Goal: Transaction & Acquisition: Purchase product/service

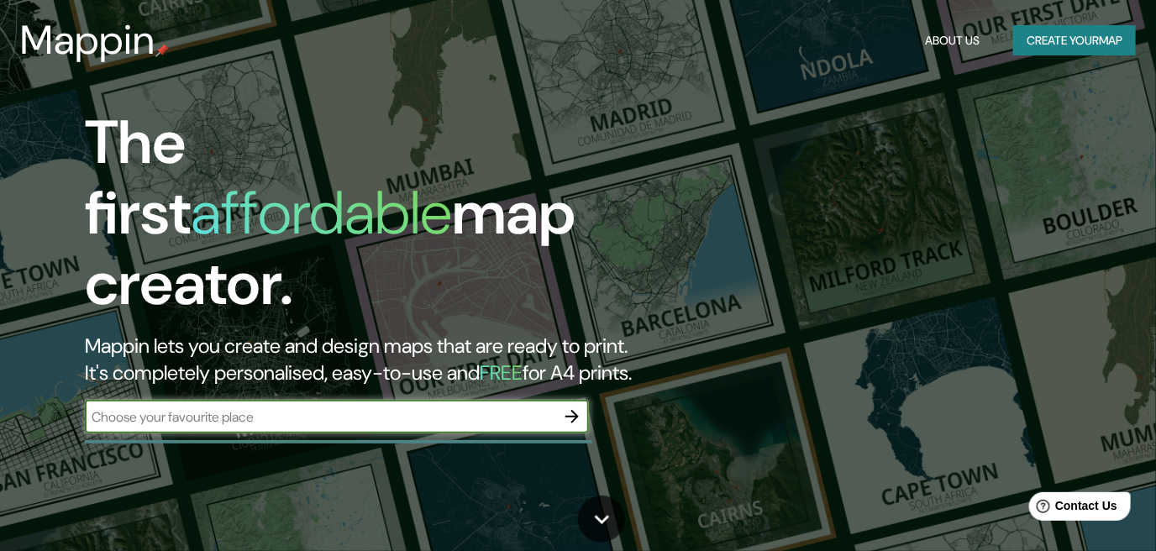
click at [913, 40] on div "Mappin About Us Create your map" at bounding box center [578, 40] width 1156 height 54
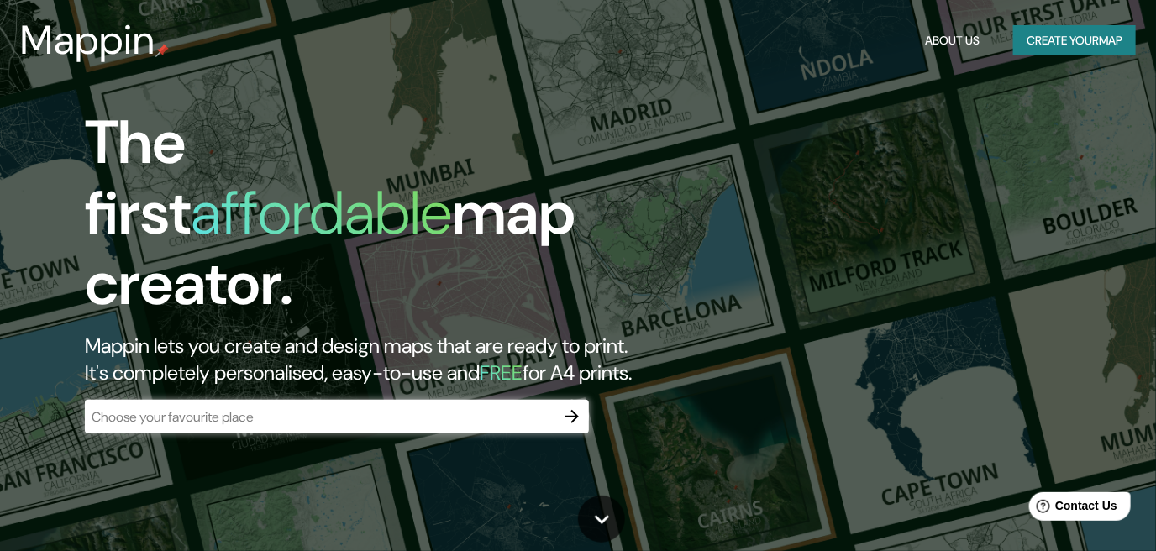
click at [932, 44] on button "About Us" at bounding box center [953, 40] width 68 height 31
click at [531, 408] on input "text" at bounding box center [320, 417] width 471 height 19
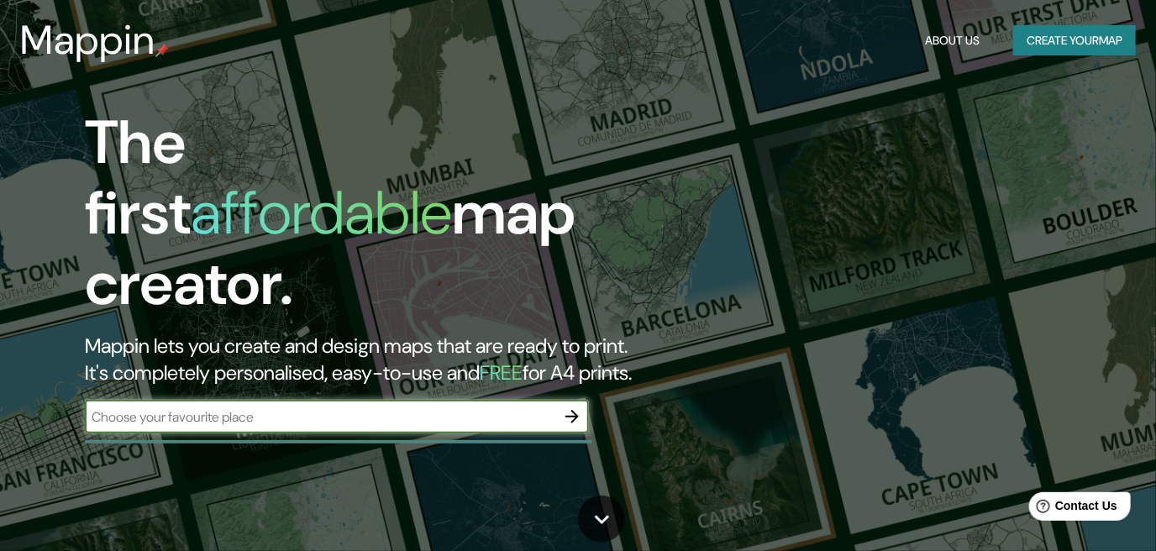
click at [523, 408] on input "text" at bounding box center [320, 417] width 471 height 19
type input "[GEOGRAPHIC_DATA][PERSON_NAME]"
click at [567, 407] on icon "button" at bounding box center [572, 417] width 20 height 20
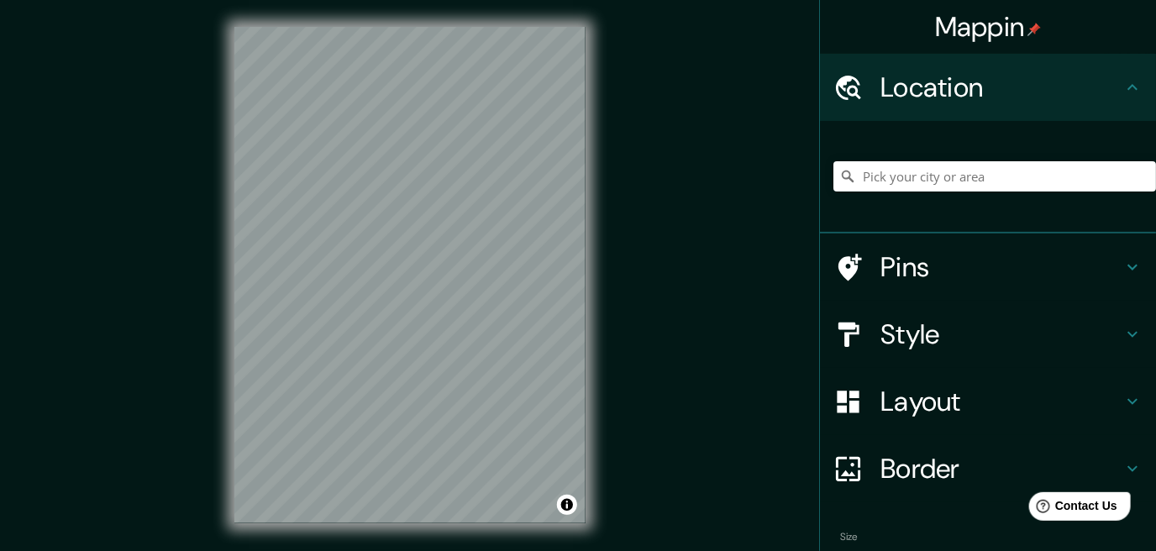
scroll to position [25, 0]
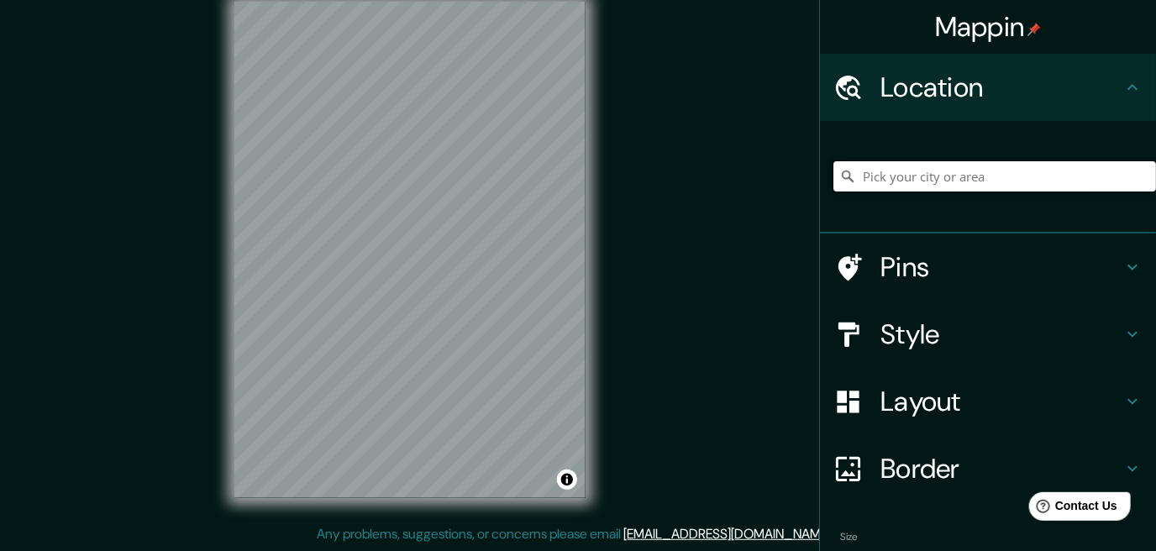
click at [908, 184] on input "Pick your city or area" at bounding box center [995, 176] width 323 height 30
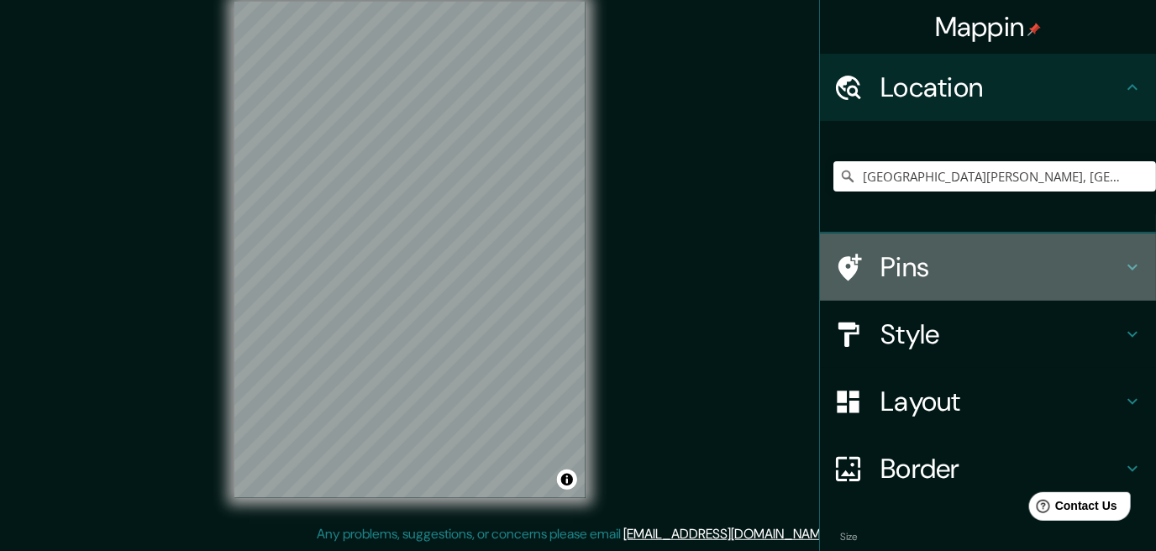
click at [944, 253] on h4 "Pins" at bounding box center [1002, 267] width 242 height 34
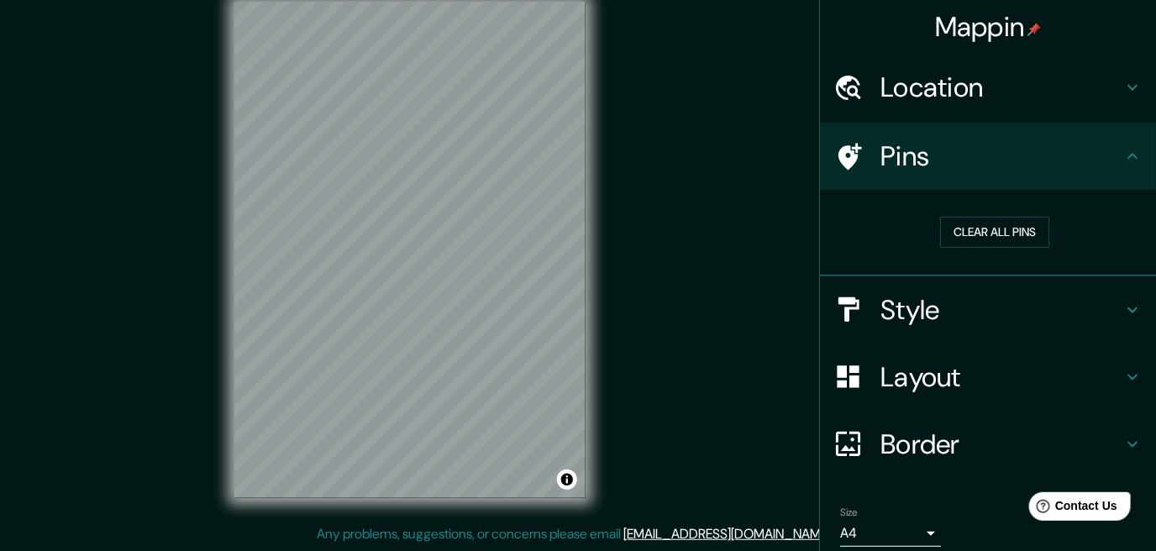
click at [905, 323] on h4 "Style" at bounding box center [1002, 310] width 242 height 34
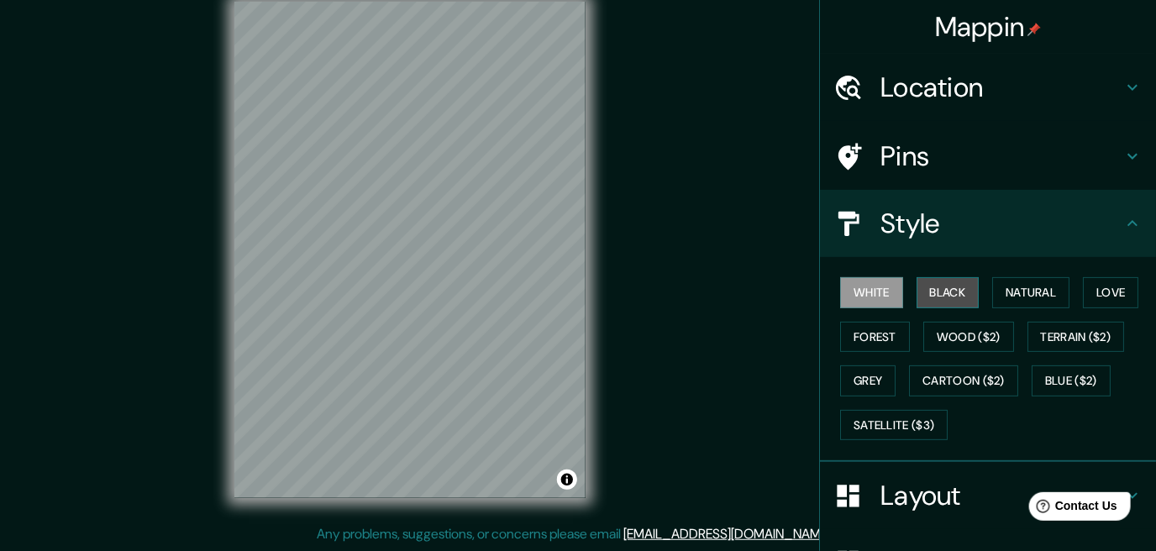
click at [942, 290] on button "Black" at bounding box center [948, 292] width 63 height 31
drag, startPoint x: 587, startPoint y: 258, endPoint x: 547, endPoint y: 124, distance: 139.3
click at [547, 124] on div at bounding box center [547, 124] width 13 height 13
click at [555, 118] on div at bounding box center [552, 124] width 13 height 13
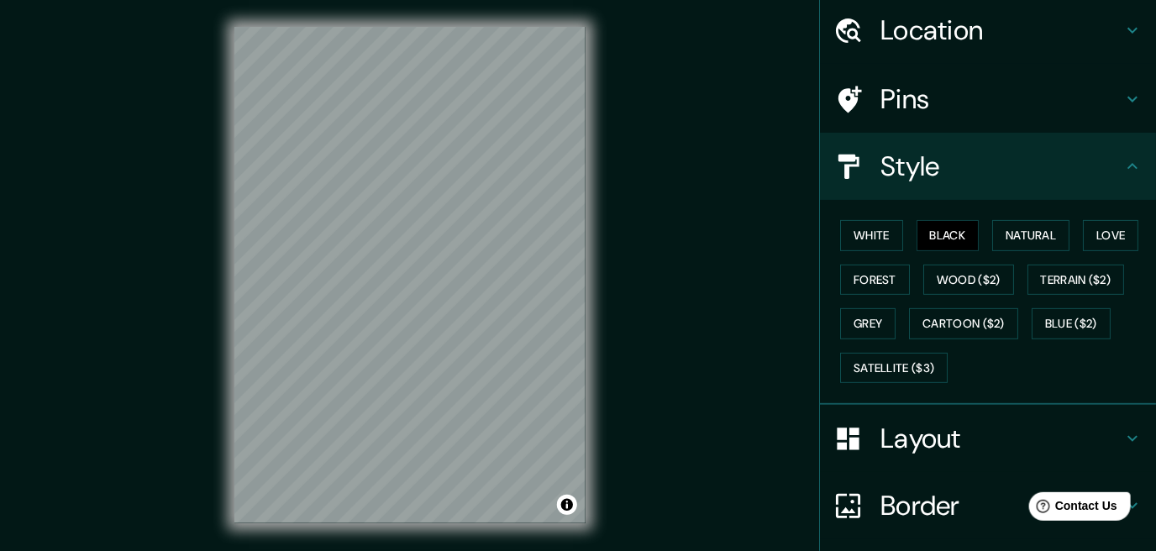
scroll to position [0, 0]
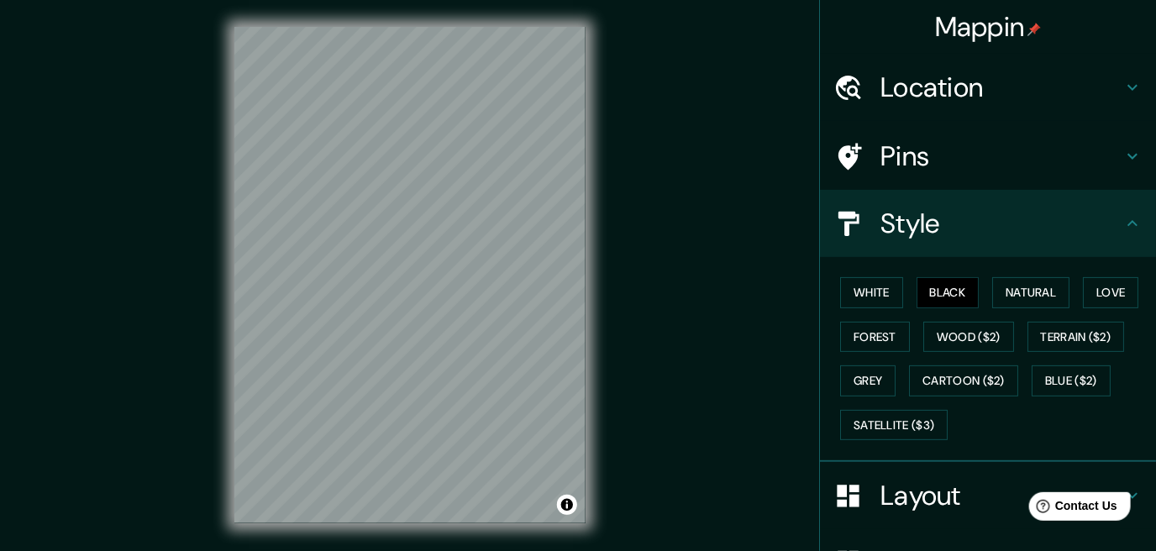
click at [968, 73] on h4 "Location" at bounding box center [1002, 88] width 242 height 34
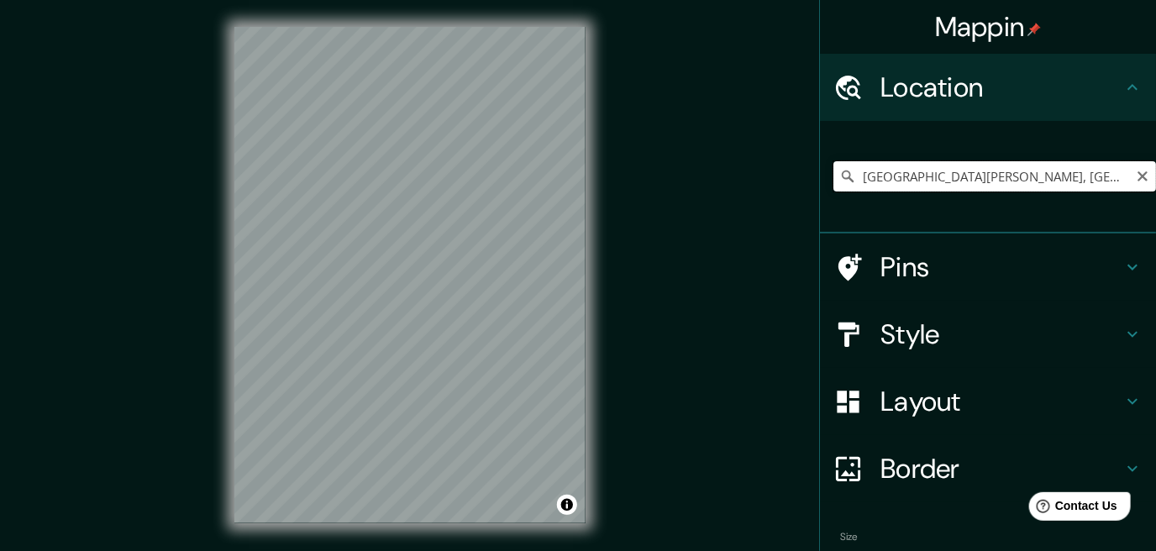
click at [985, 183] on input "[GEOGRAPHIC_DATA][PERSON_NAME], [GEOGRAPHIC_DATA], [GEOGRAPHIC_DATA]" at bounding box center [995, 176] width 323 height 30
click at [1099, 174] on input "[GEOGRAPHIC_DATA][PERSON_NAME], [GEOGRAPHIC_DATA], [GEOGRAPHIC_DATA]" at bounding box center [995, 176] width 323 height 30
click at [1103, 176] on input "[GEOGRAPHIC_DATA][PERSON_NAME], [GEOGRAPHIC_DATA], [GEOGRAPHIC_DATA]" at bounding box center [995, 176] width 323 height 30
click at [589, 287] on div "© Mapbox © OpenStreetMap Improve this map" at bounding box center [410, 275] width 405 height 550
click at [875, 185] on input "[GEOGRAPHIC_DATA][PERSON_NAME], [GEOGRAPHIC_DATA], [GEOGRAPHIC_DATA]" at bounding box center [995, 176] width 323 height 30
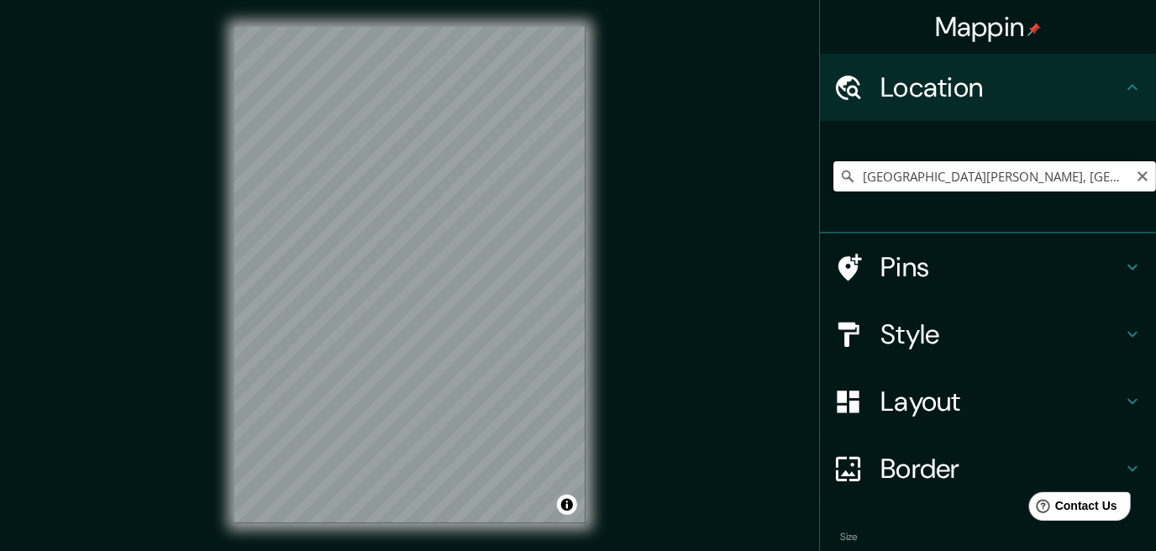
click at [1101, 175] on input "[GEOGRAPHIC_DATA][PERSON_NAME], [GEOGRAPHIC_DATA], [GEOGRAPHIC_DATA]" at bounding box center [995, 176] width 323 height 30
click at [595, 202] on div "© Mapbox © OpenStreetMap Improve this map" at bounding box center [410, 275] width 405 height 550
click at [938, 182] on input "[GEOGRAPHIC_DATA][PERSON_NAME], [GEOGRAPHIC_DATA], [GEOGRAPHIC_DATA]" at bounding box center [995, 176] width 323 height 30
click at [1109, 177] on input "[GEOGRAPHIC_DATA][PERSON_NAME], [GEOGRAPHIC_DATA], [GEOGRAPHIC_DATA]" at bounding box center [995, 176] width 323 height 30
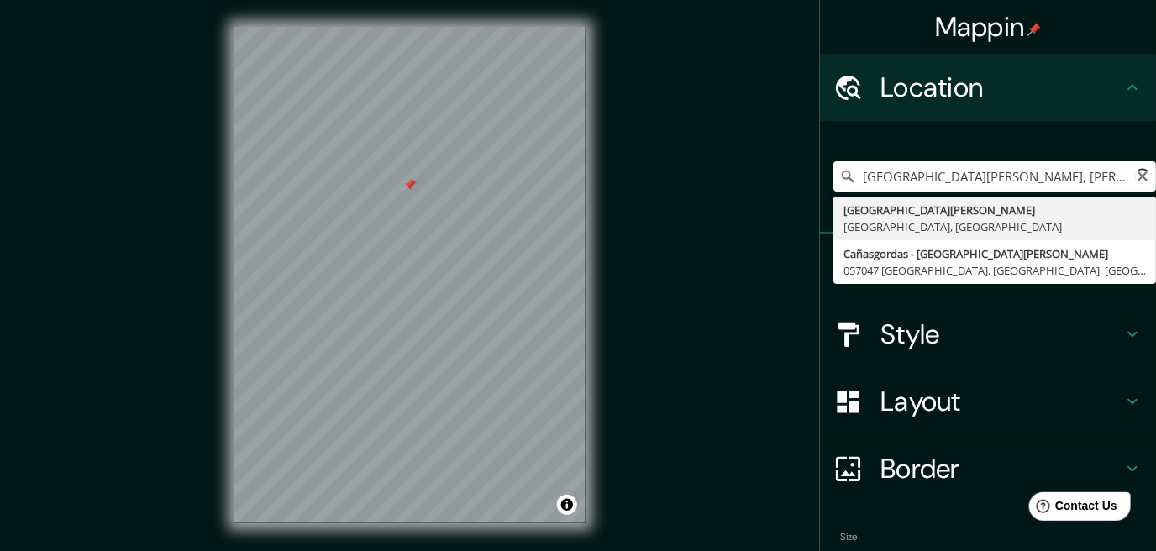
type input "[GEOGRAPHIC_DATA][PERSON_NAME], [GEOGRAPHIC_DATA], [GEOGRAPHIC_DATA]"
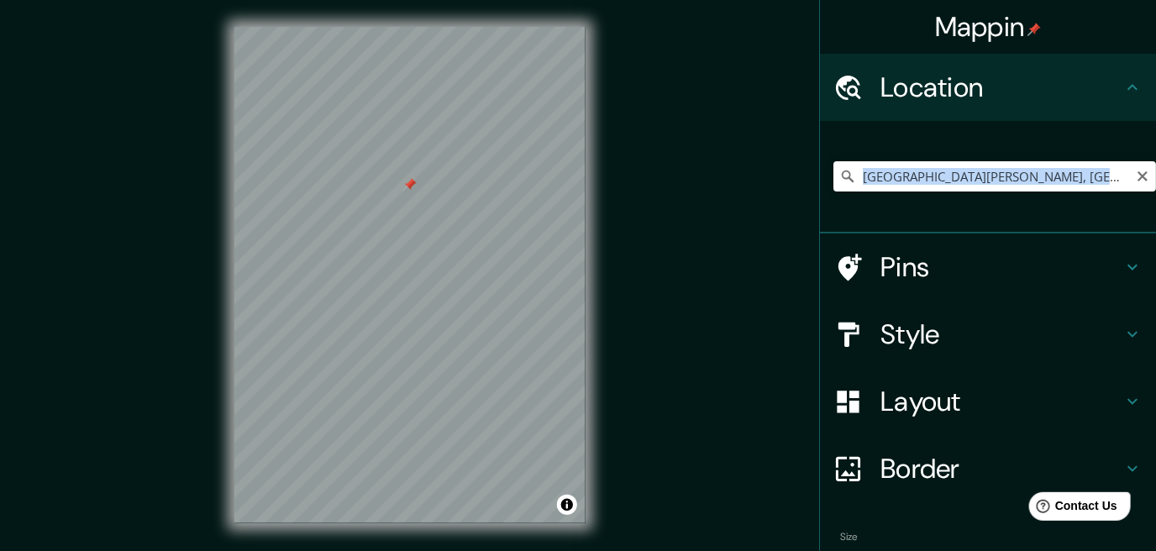
click at [932, 214] on div "[GEOGRAPHIC_DATA][PERSON_NAME], [GEOGRAPHIC_DATA], [GEOGRAPHIC_DATA]" at bounding box center [995, 176] width 323 height 84
click at [1136, 176] on icon "Clear" at bounding box center [1142, 176] width 13 height 13
click at [980, 191] on input "Pick your city or area" at bounding box center [995, 176] width 323 height 30
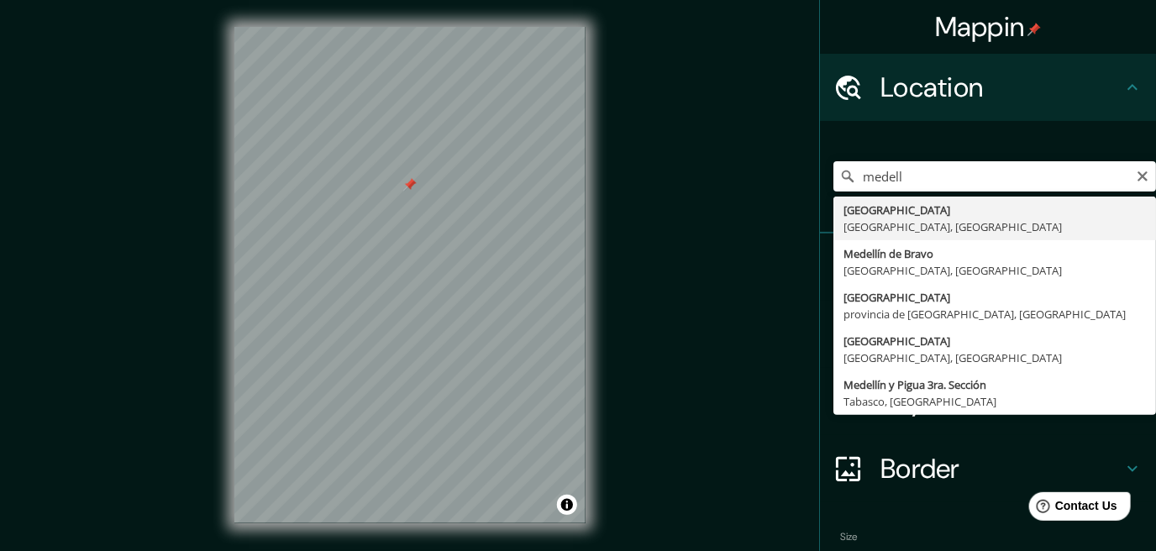
type input "[GEOGRAPHIC_DATA], [GEOGRAPHIC_DATA], [GEOGRAPHIC_DATA]"
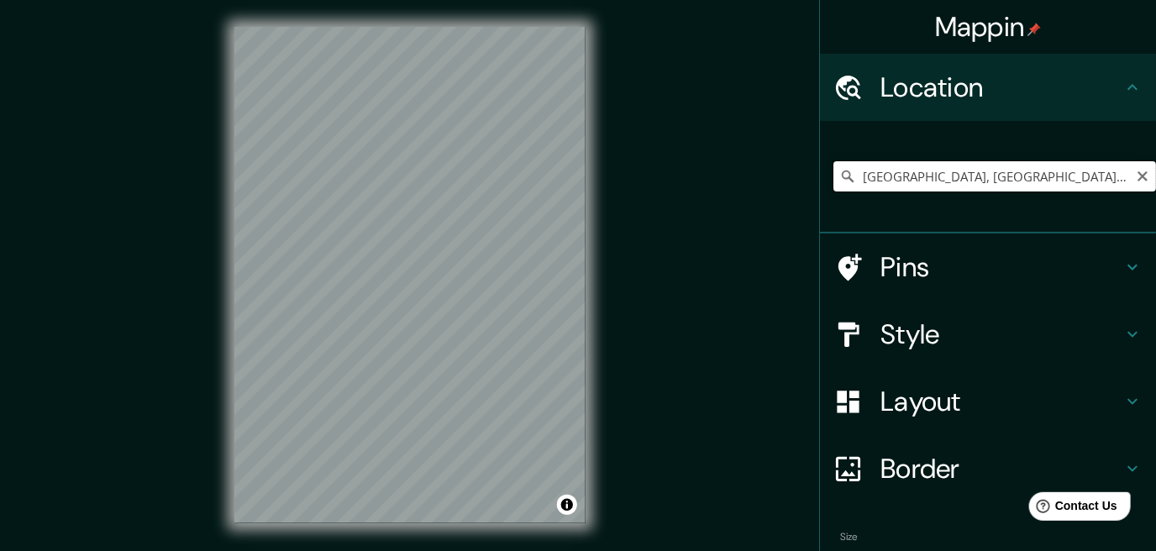
click at [970, 183] on input "[GEOGRAPHIC_DATA], [GEOGRAPHIC_DATA], [GEOGRAPHIC_DATA]" at bounding box center [995, 176] width 323 height 30
drag, startPoint x: 1054, startPoint y: 183, endPoint x: 713, endPoint y: 215, distance: 341.9
click at [714, 215] on div "Mappin Location [GEOGRAPHIC_DATA], [GEOGRAPHIC_DATA], [GEOGRAPHIC_DATA] Pins St…" at bounding box center [578, 288] width 1156 height 577
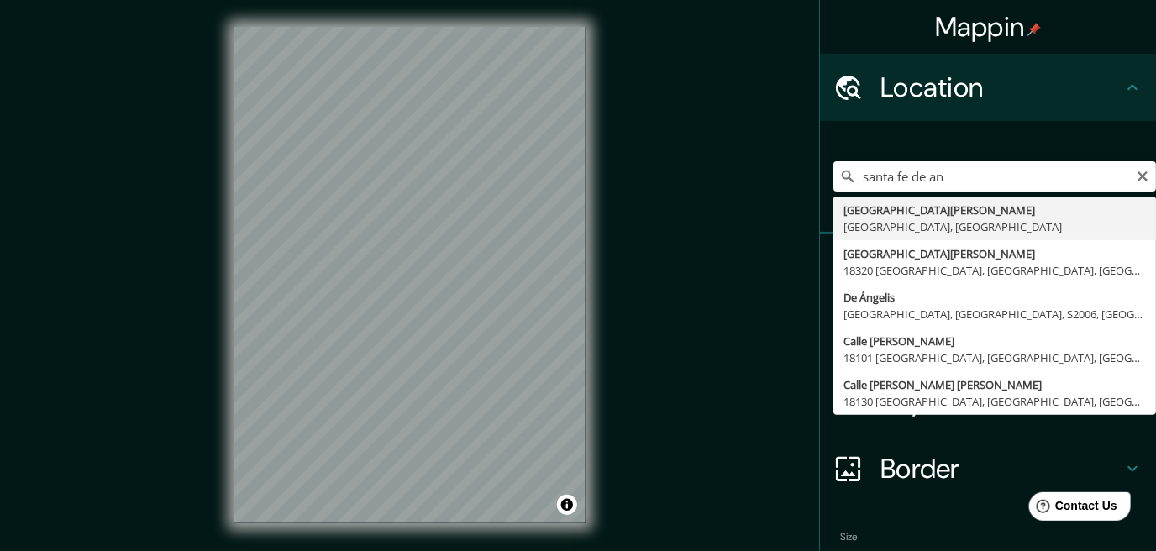
type input "[GEOGRAPHIC_DATA][PERSON_NAME], [GEOGRAPHIC_DATA], [GEOGRAPHIC_DATA]"
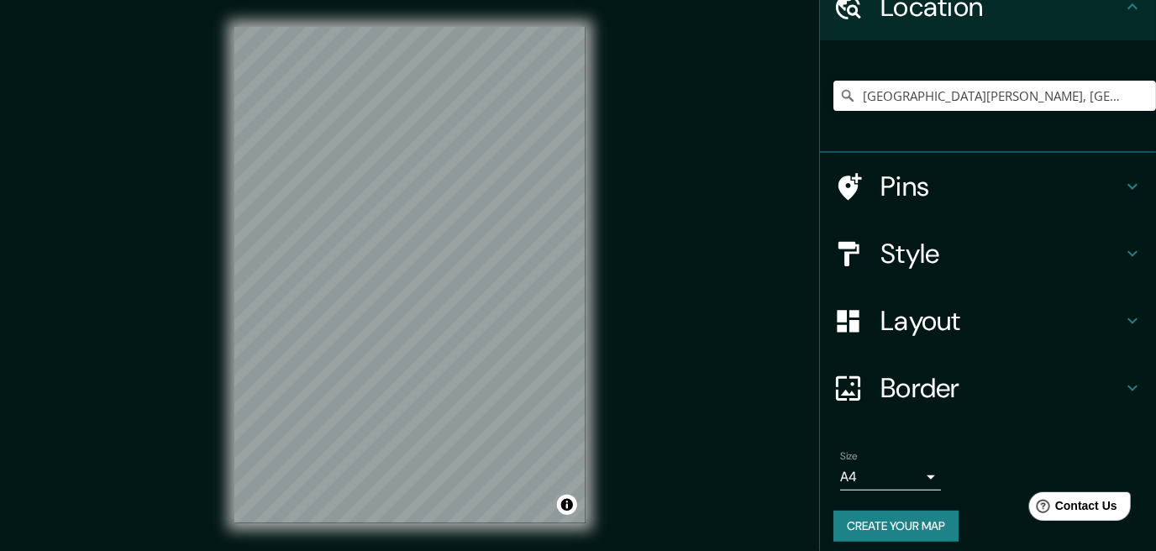
scroll to position [89, 0]
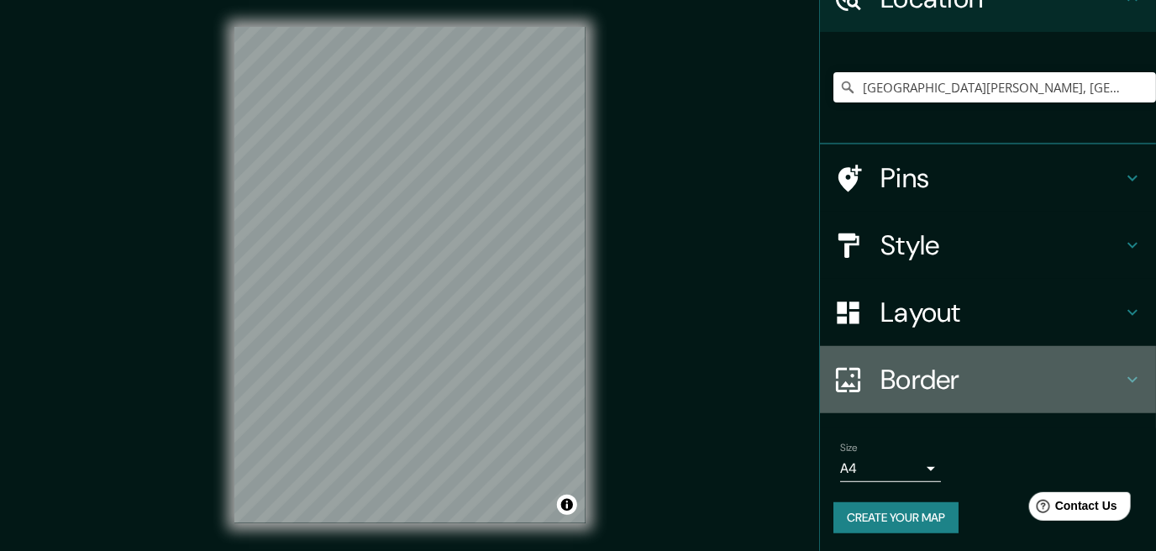
click at [914, 392] on h4 "Border" at bounding box center [1002, 380] width 242 height 34
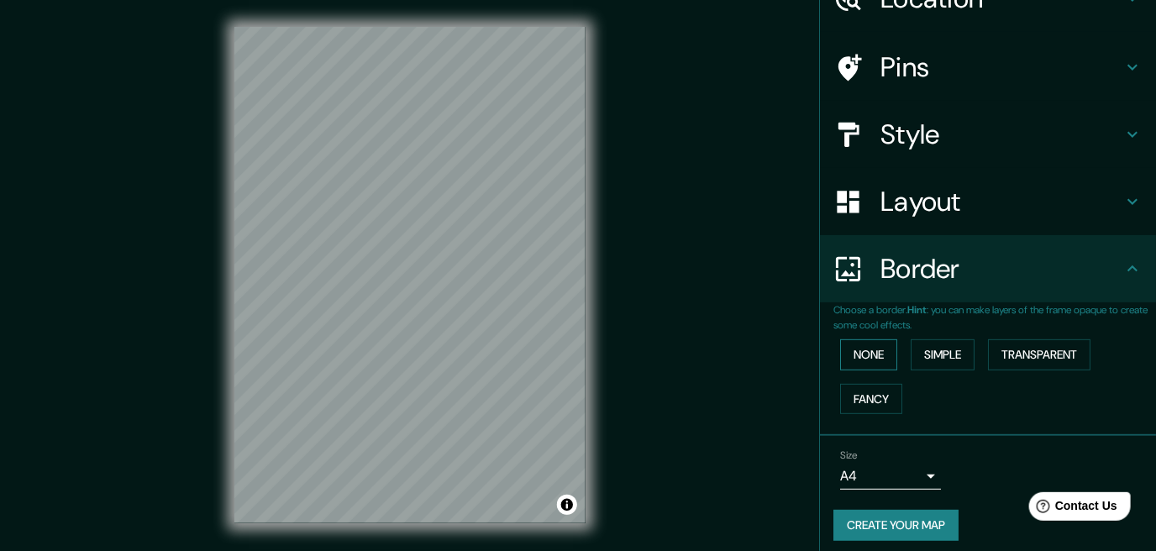
click at [840, 350] on button "None" at bounding box center [868, 355] width 57 height 31
click at [918, 355] on button "Simple" at bounding box center [943, 355] width 64 height 31
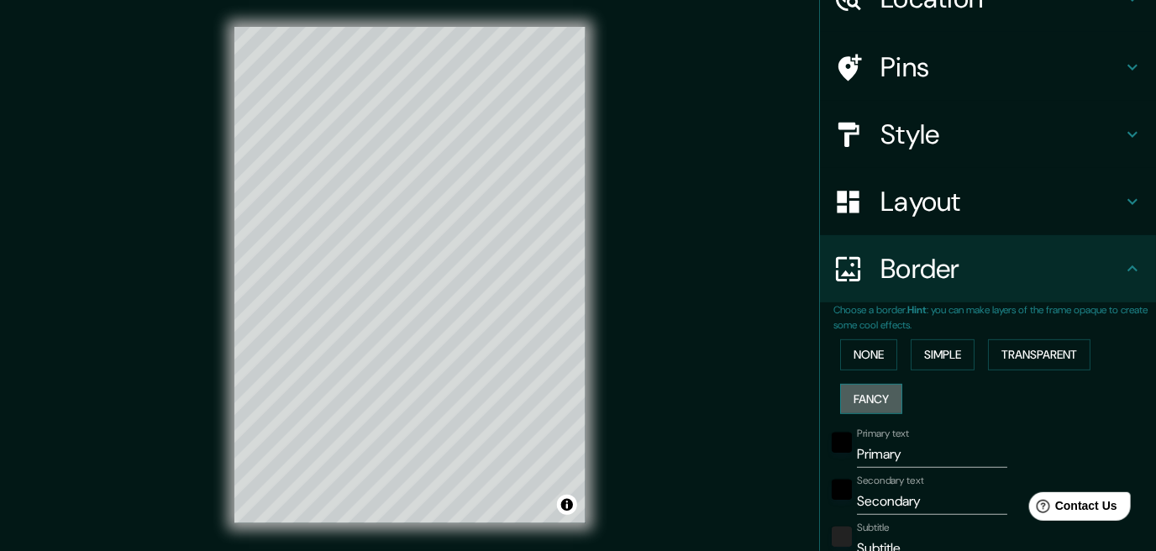
click at [873, 395] on button "Fancy" at bounding box center [871, 399] width 62 height 31
click at [866, 363] on button "None" at bounding box center [868, 355] width 57 height 31
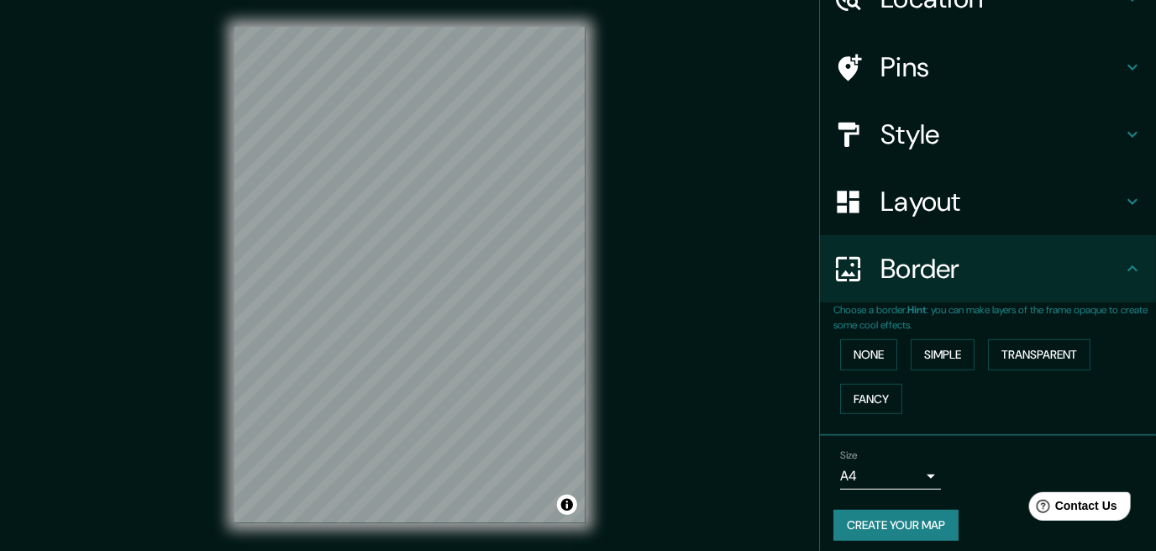
scroll to position [96, 0]
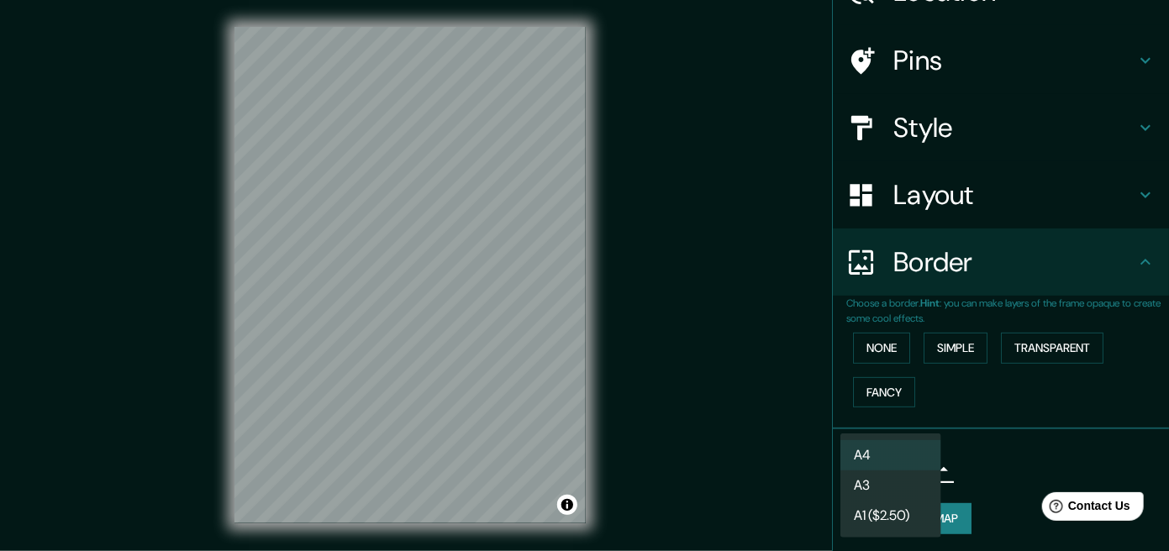
click at [908, 457] on body "Mappin Location [GEOGRAPHIC_DATA][PERSON_NAME], [GEOGRAPHIC_DATA], [GEOGRAPHIC_…" at bounding box center [584, 275] width 1169 height 551
click at [905, 501] on li "A1 ($2.50)" at bounding box center [890, 516] width 101 height 30
click at [903, 466] on body "Mappin Location [GEOGRAPHIC_DATA][PERSON_NAME], [GEOGRAPHIC_DATA], [GEOGRAPHIC_…" at bounding box center [584, 275] width 1169 height 551
click at [904, 485] on li "A3" at bounding box center [890, 486] width 101 height 30
click at [902, 467] on body "Mappin Location [GEOGRAPHIC_DATA][PERSON_NAME], [GEOGRAPHIC_DATA], [GEOGRAPHIC_…" at bounding box center [584, 275] width 1169 height 551
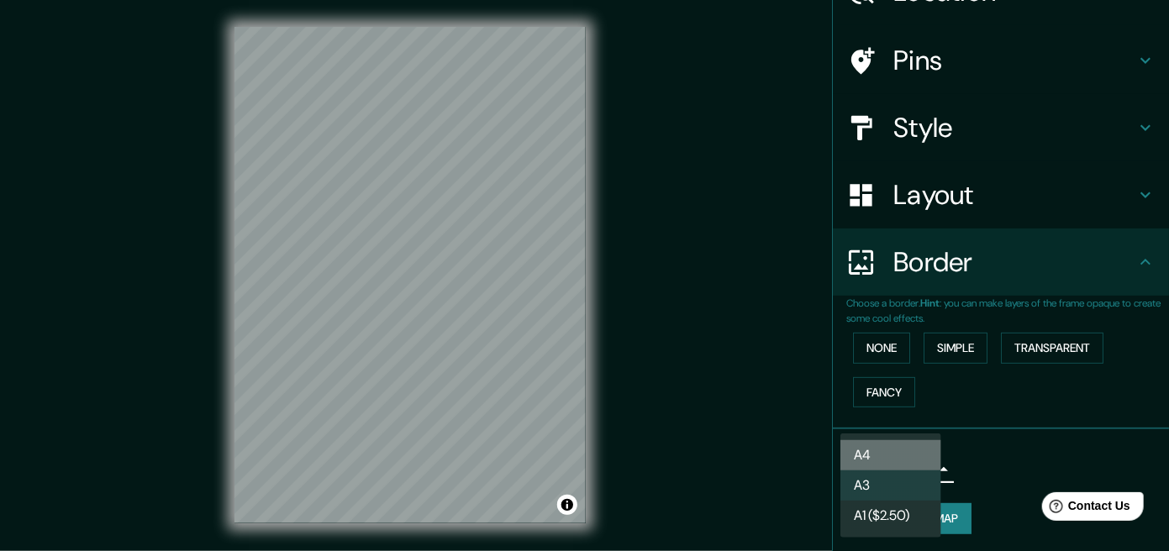
click at [905, 448] on li "A4" at bounding box center [890, 455] width 101 height 30
type input "single"
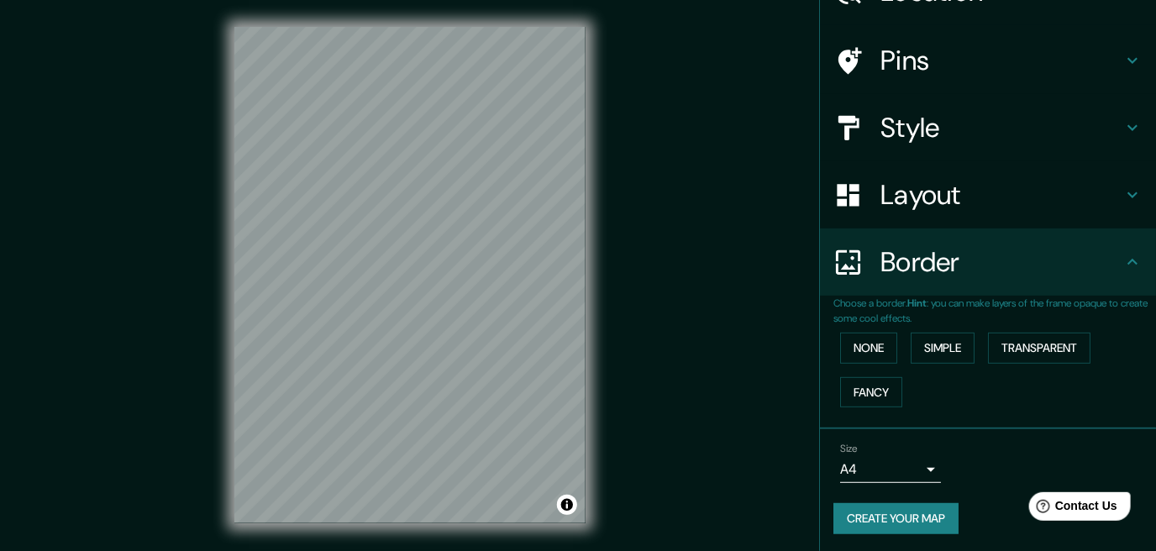
click at [586, 350] on div "© Mapbox © OpenStreetMap Improve this map" at bounding box center [410, 275] width 405 height 550
